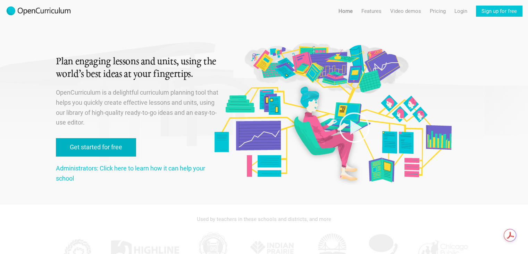
click at [109, 142] on link "Get started for free" at bounding box center [96, 147] width 80 height 18
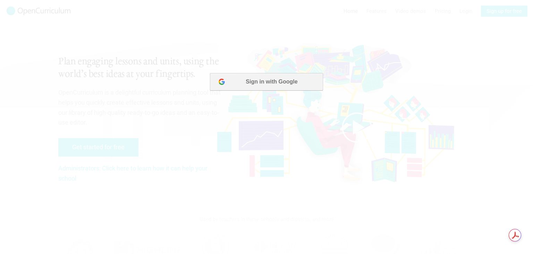
click at [274, 73] on button "Sign in with Google" at bounding box center [266, 81] width 113 height 17
click at [278, 83] on button "Sign in with Google" at bounding box center [266, 81] width 113 height 17
click at [407, 51] on div at bounding box center [266, 127] width 533 height 254
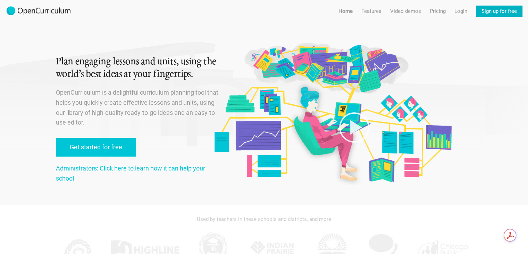
click at [514, 11] on link "Sign up for free" at bounding box center [499, 11] width 47 height 11
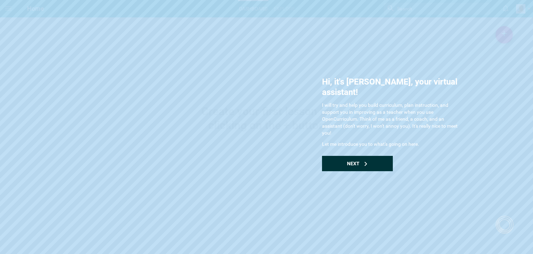
click at [361, 156] on div "Next" at bounding box center [357, 163] width 71 height 15
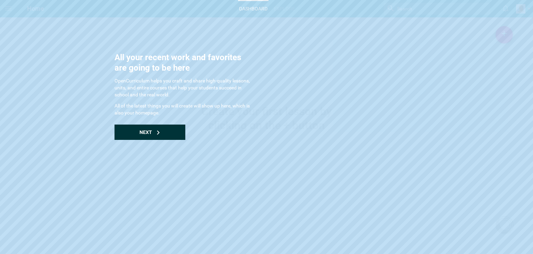
click at [122, 139] on div "Next" at bounding box center [150, 131] width 71 height 15
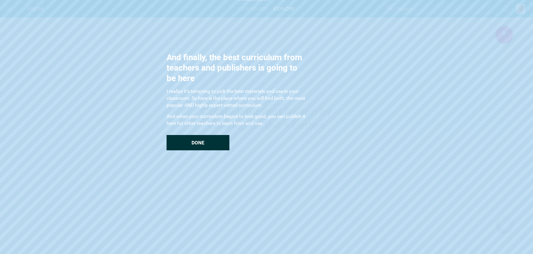
click at [208, 145] on div "Done" at bounding box center [198, 142] width 63 height 15
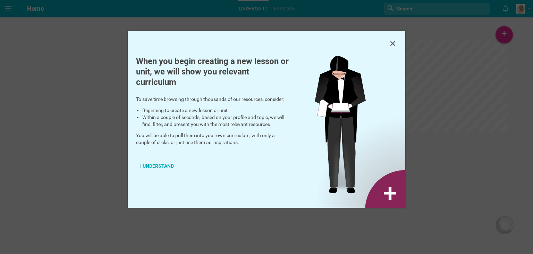
click at [208, 145] on div "When you begin creating a new lesson or unit, we will show you relevant curricu…" at bounding box center [212, 121] width 169 height 130
click at [163, 166] on div "I understand" at bounding box center [157, 165] width 42 height 15
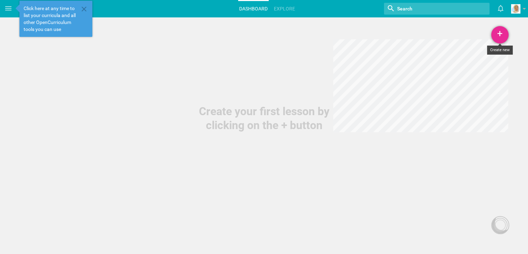
click at [503, 35] on div "+" at bounding box center [499, 34] width 17 height 17
click at [298, 66] on div "Create your first lesson by clicking on the + button" at bounding box center [264, 66] width 528 height 132
click at [87, 5] on icon at bounding box center [84, 9] width 8 height 8
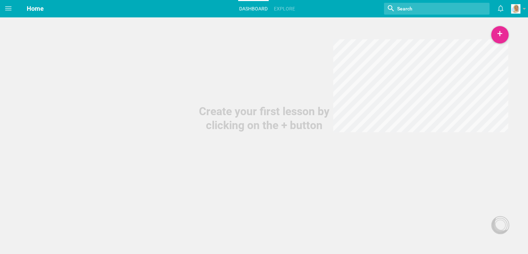
click at [439, 3] on div at bounding box center [437, 9] width 106 height 12
click at [435, 10] on input "textbox" at bounding box center [428, 8] width 63 height 9
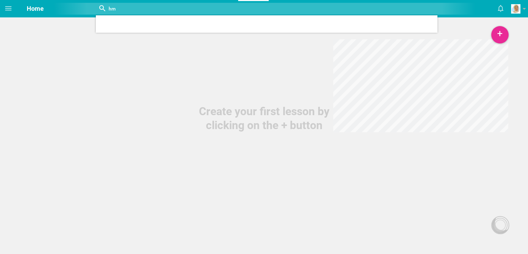
type input "h"
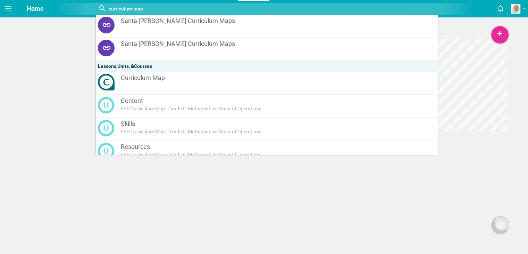
scroll to position [185, 0]
type input "curriculum map"
click at [322, 86] on link "Curriculum Map" at bounding box center [266, 82] width 341 height 23
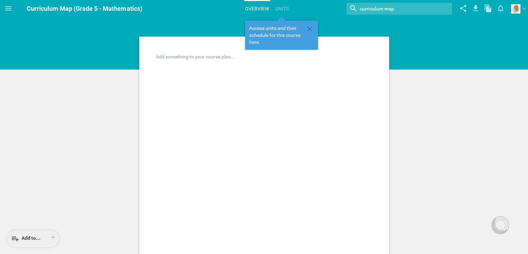
click at [432, 82] on div "Add something to your course plan... Cupertino USD Follow Post comment said: Po…" at bounding box center [264, 257] width 528 height 514
click at [86, 24] on div "Add something to your course plan... Cupertino USD Follow Post comment said: Po…" at bounding box center [264, 257] width 528 height 514
click at [309, 33] on span at bounding box center [310, 30] width 8 height 10
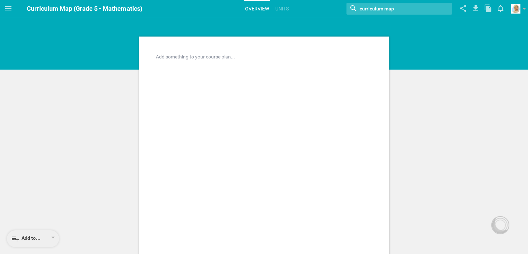
click at [116, 7] on span "Curriculum Map (Grade 5 - Mathematics)" at bounding box center [84, 8] width 115 height 7
click at [4, 8] on icon at bounding box center [8, 8] width 8 height 8
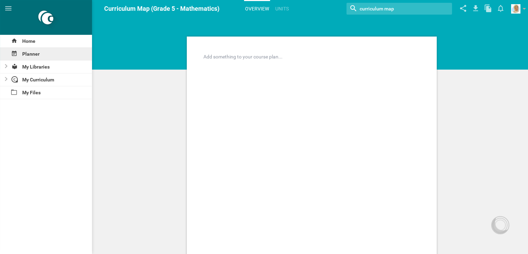
click at [44, 52] on div "Planner" at bounding box center [46, 54] width 92 height 13
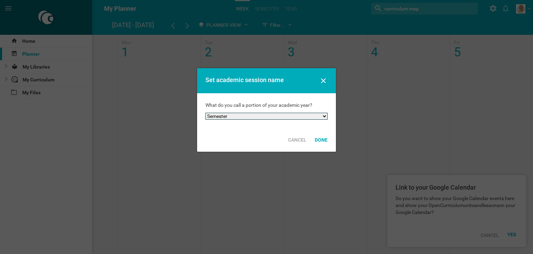
click at [236, 113] on select "Semester Term Quarter Session Period Trimester Other" at bounding box center [267, 116] width 122 height 7
select select "quarter"
click at [206, 113] on select "Semester Term Quarter Session Period Trimester Other" at bounding box center [267, 116] width 122 height 7
click at [321, 142] on div "Done" at bounding box center [321, 139] width 21 height 15
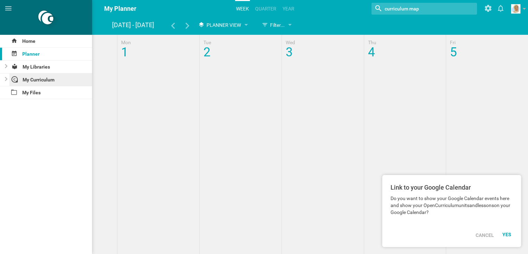
click at [50, 82] on div "My Curriculum" at bounding box center [50, 79] width 83 height 13
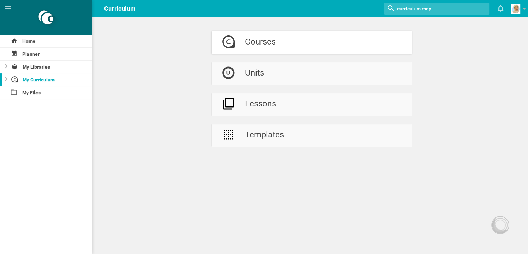
click at [245, 35] on div "Courses" at bounding box center [260, 42] width 31 height 23
